Goal: Navigation & Orientation: Find specific page/section

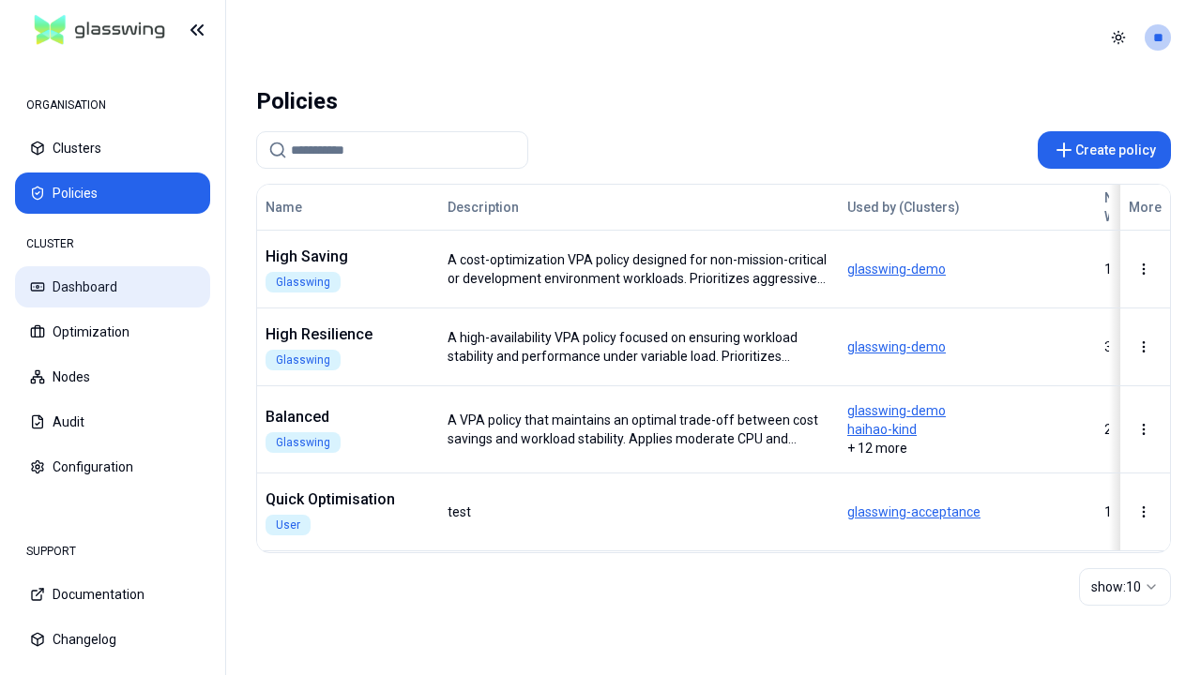
click at [113, 287] on button "Dashboard" at bounding box center [112, 286] width 195 height 41
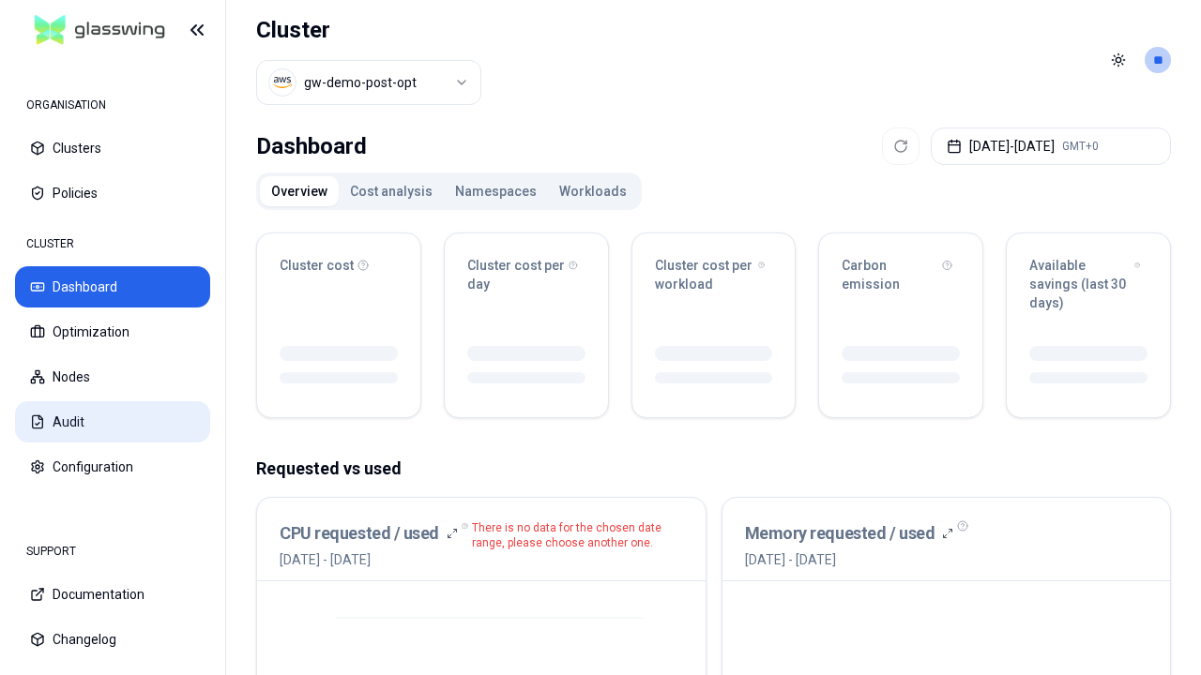
click at [113, 422] on button "Audit" at bounding box center [112, 421] width 195 height 41
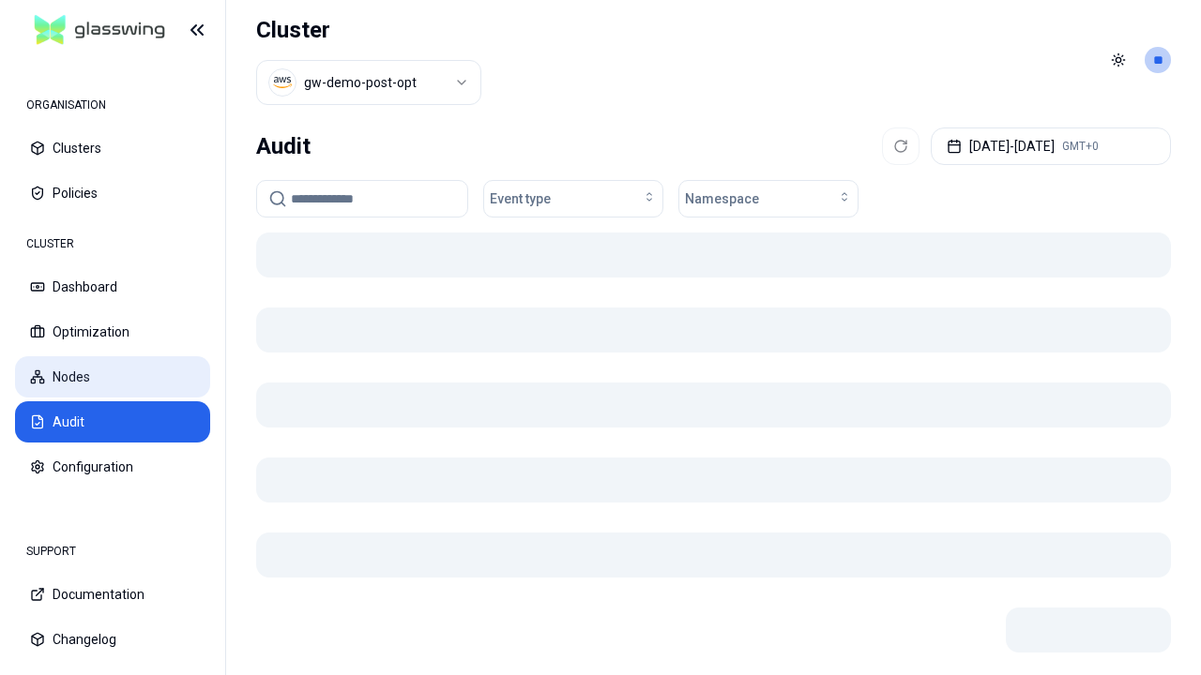
click at [113, 377] on button "Nodes" at bounding box center [112, 376] width 195 height 41
